Goal: Navigation & Orientation: Find specific page/section

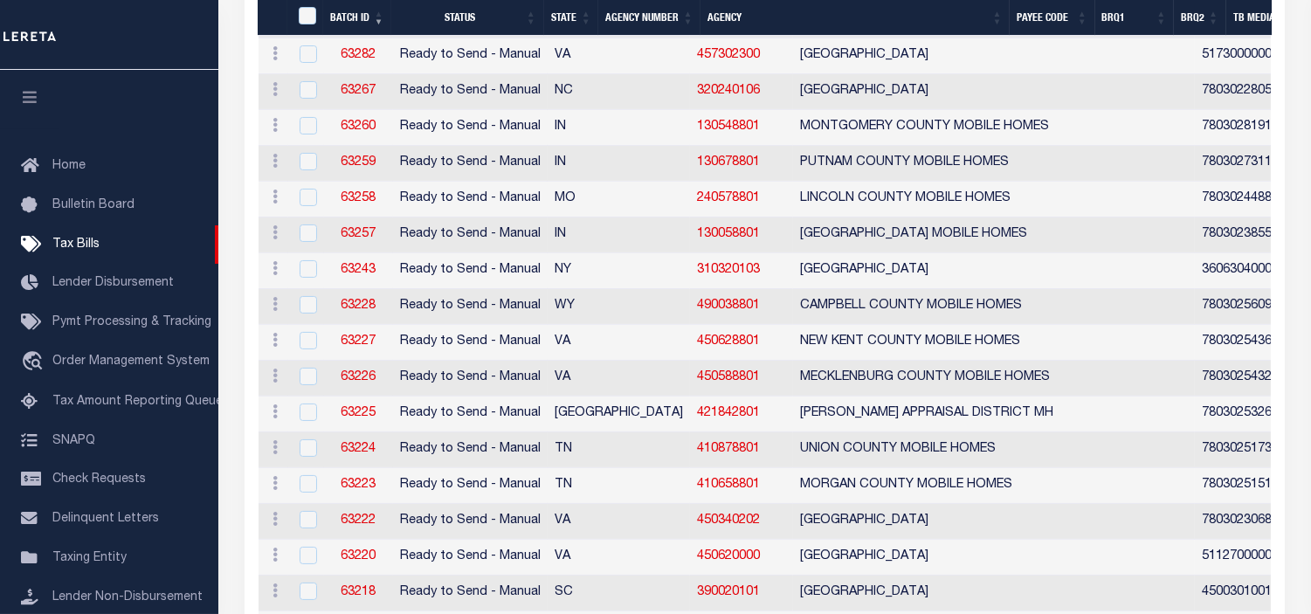
scroll to position [556, 0]
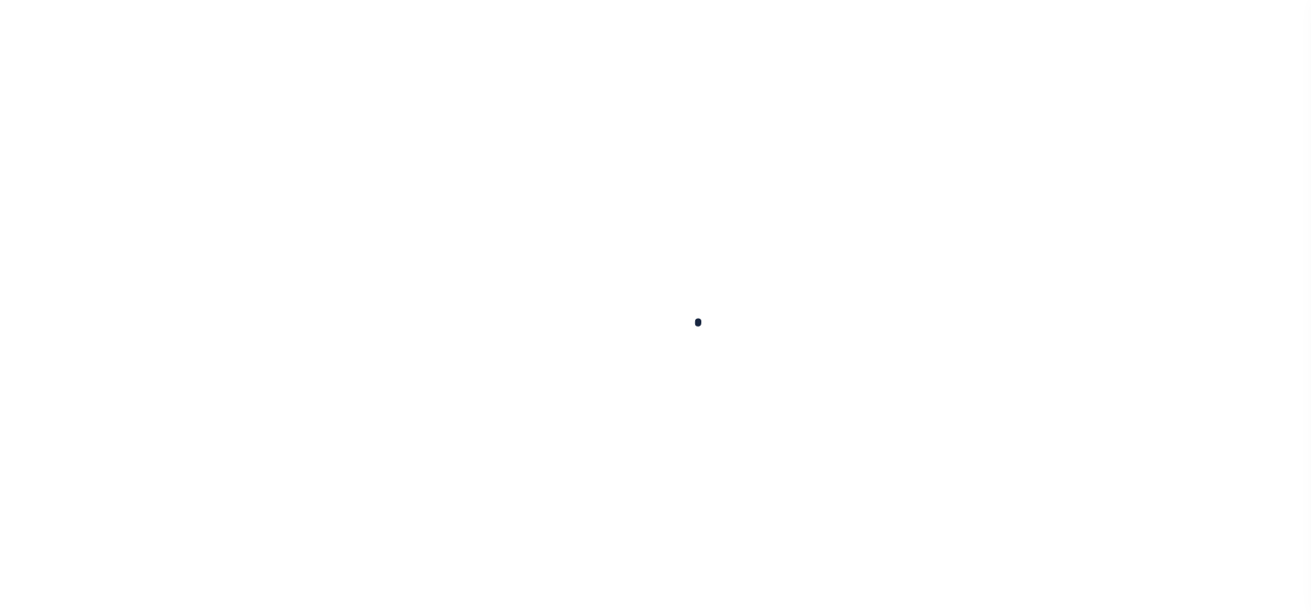
scroll to position [96, 0]
